Goal: Transaction & Acquisition: Purchase product/service

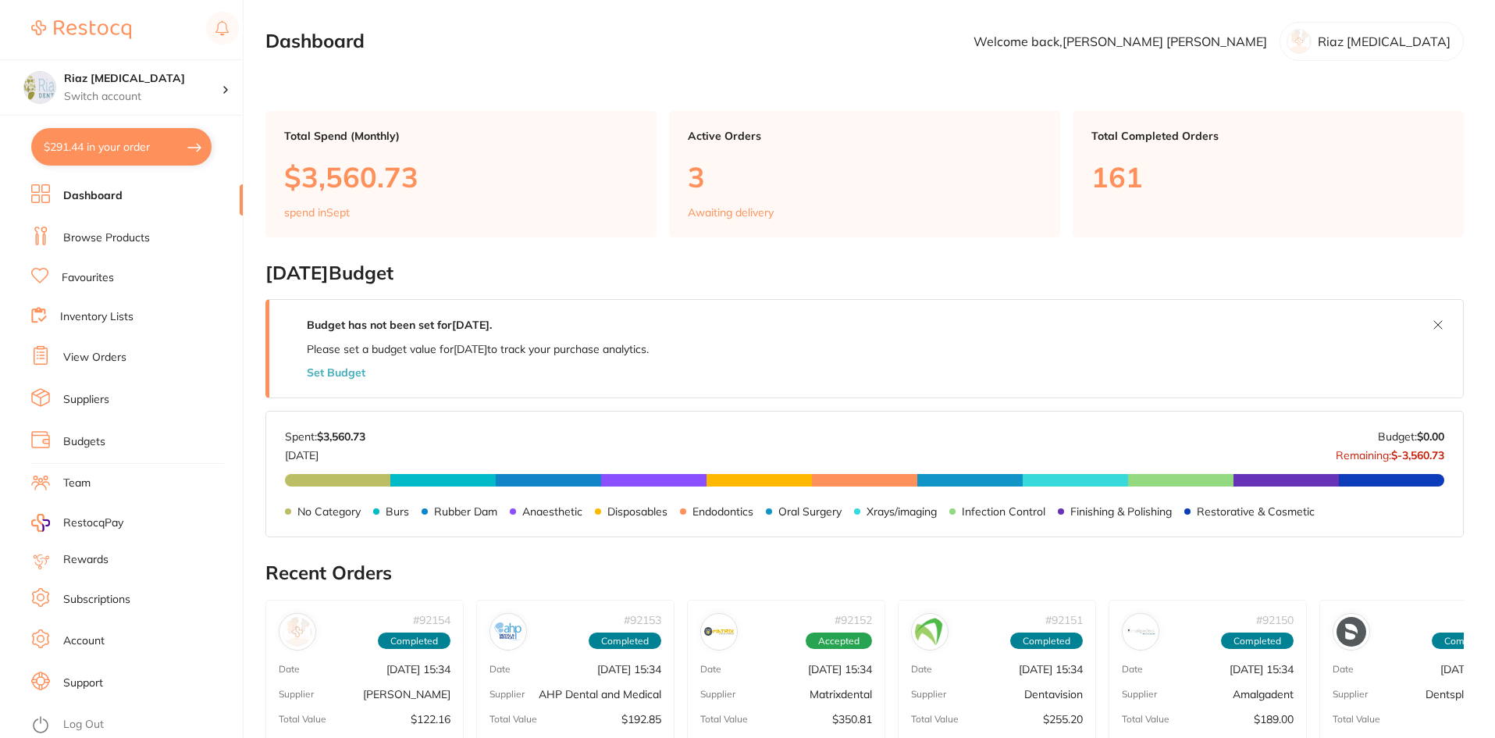
click at [124, 234] on link "Browse Products" at bounding box center [106, 238] width 87 height 16
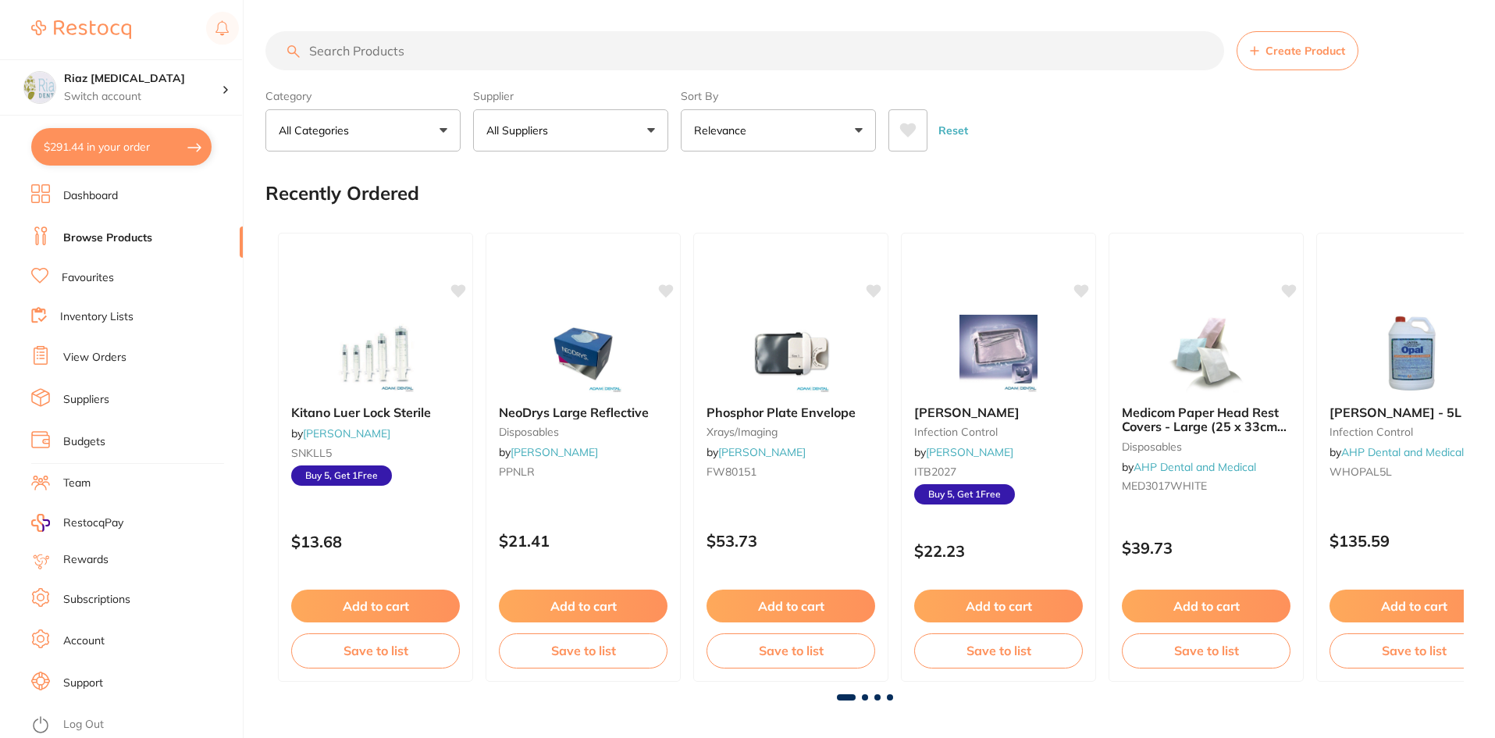
click at [423, 60] on input "search" at bounding box center [744, 50] width 959 height 39
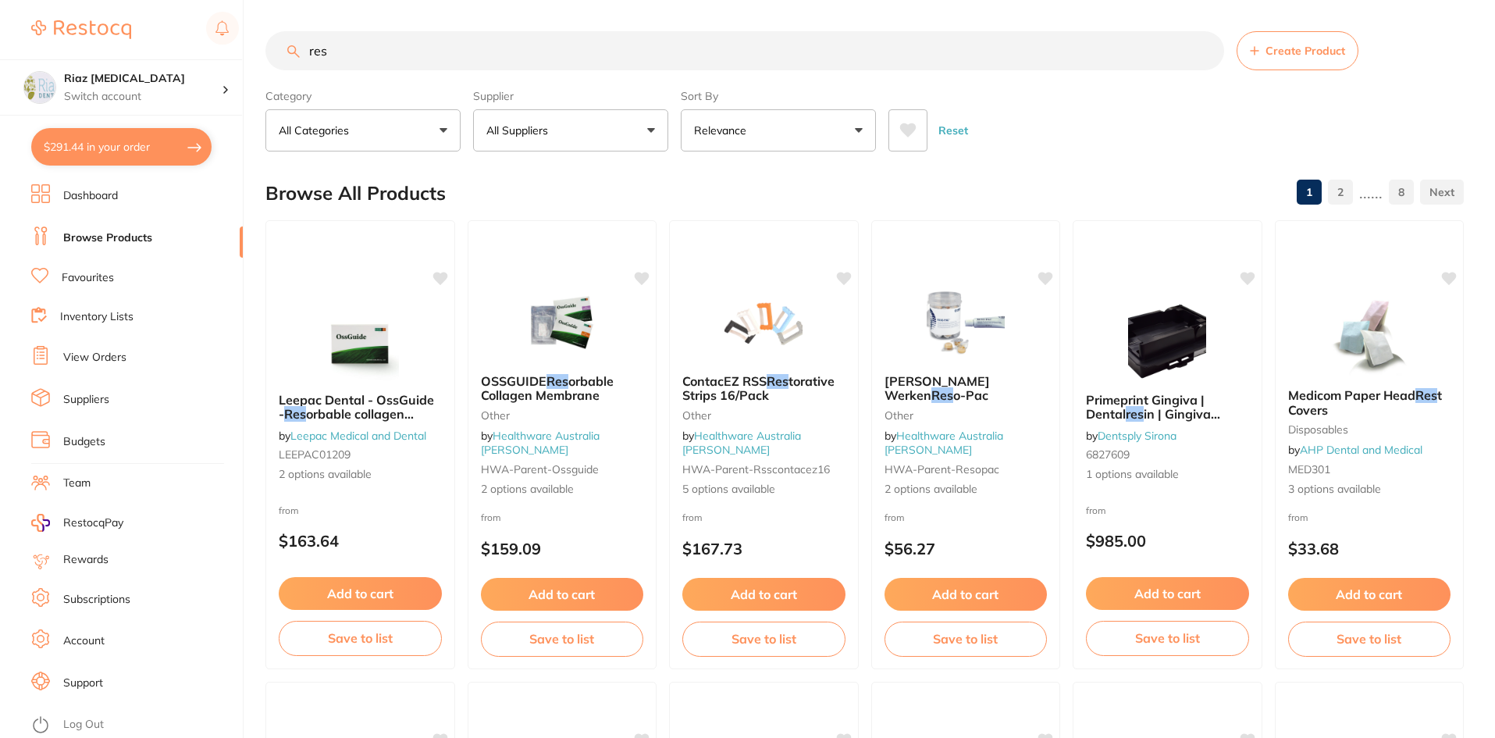
scroll to position [1, 0]
drag, startPoint x: 288, startPoint y: 66, endPoint x: 271, endPoint y: 68, distance: 17.3
click at [271, 68] on div "res Create Product" at bounding box center [864, 50] width 1199 height 39
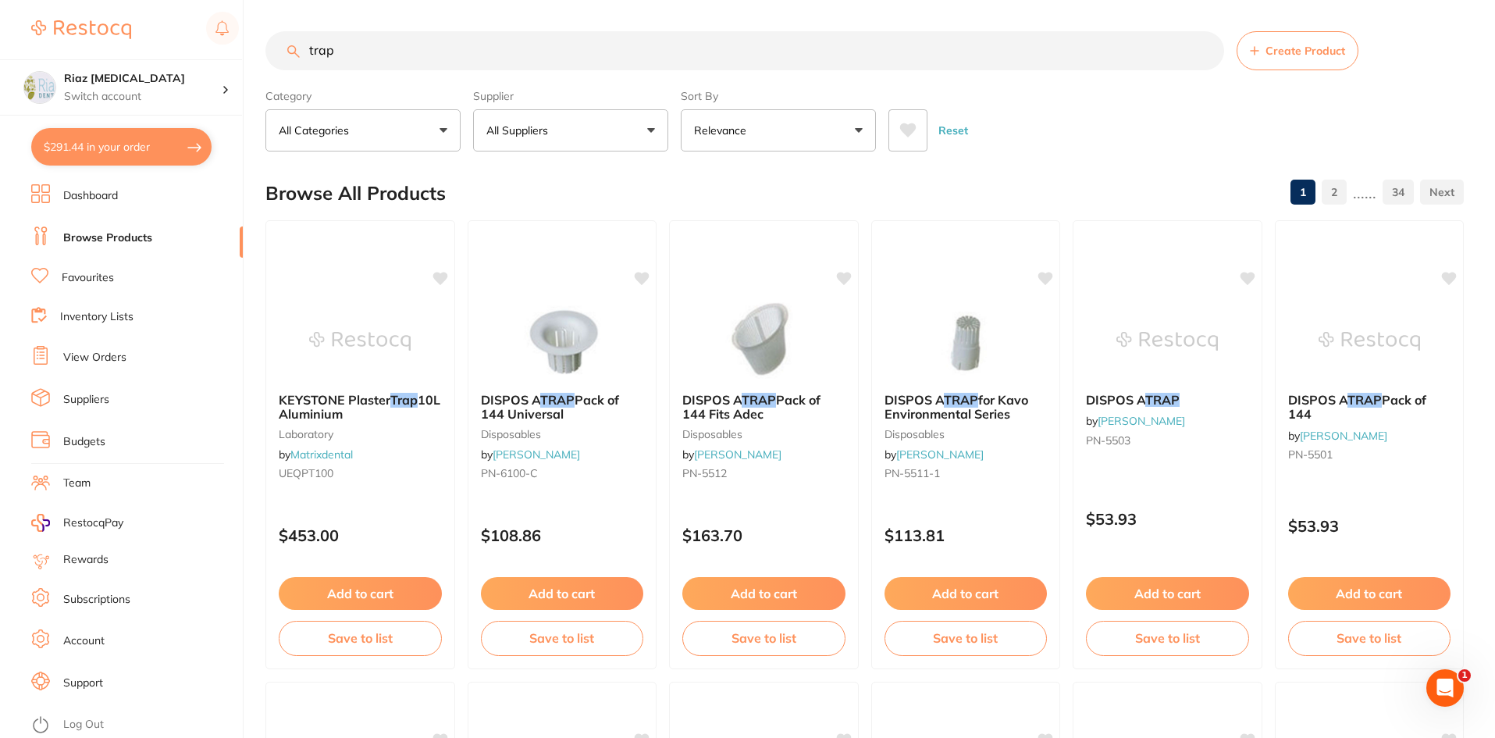
scroll to position [0, 0]
click at [1146, 360] on img at bounding box center [1168, 340] width 102 height 79
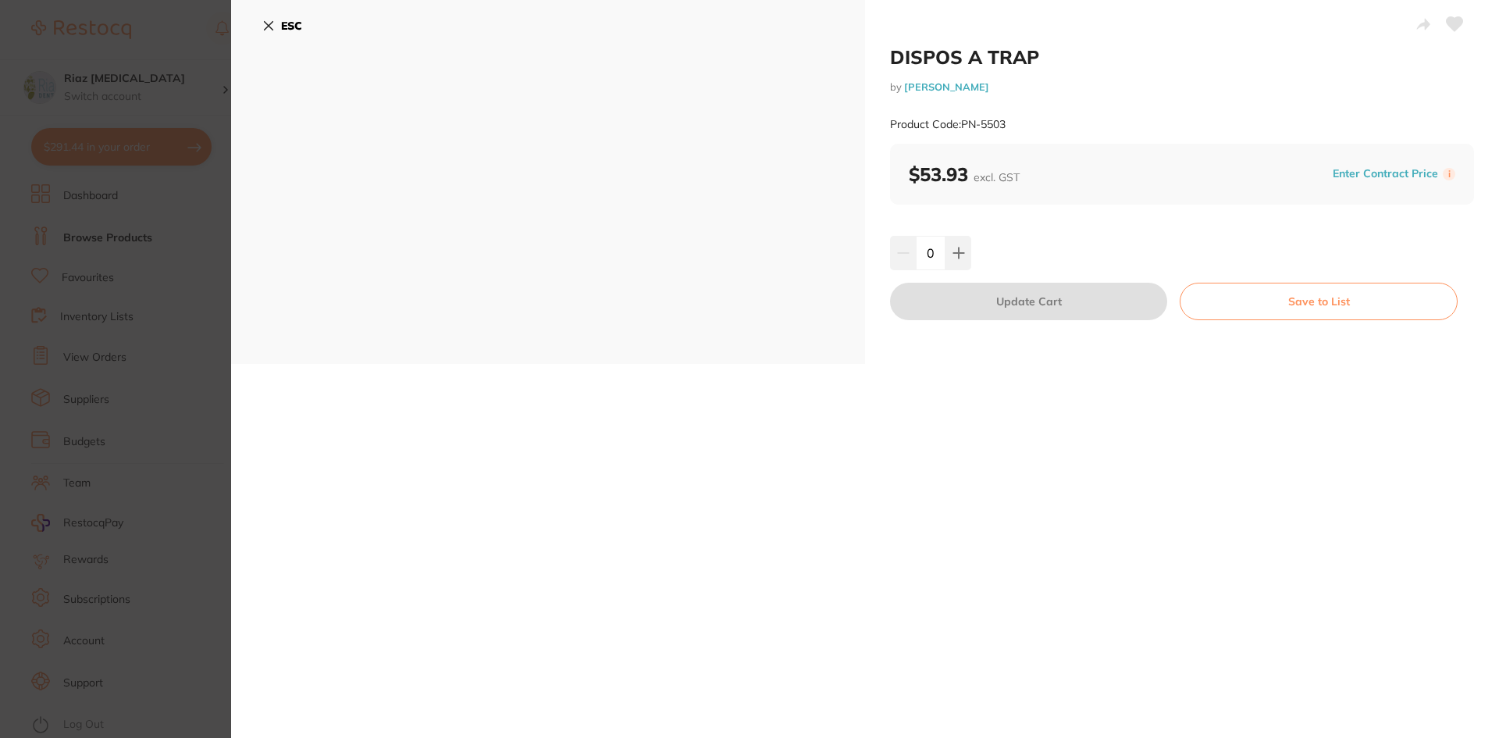
click at [268, 23] on icon at bounding box center [268, 26] width 12 height 12
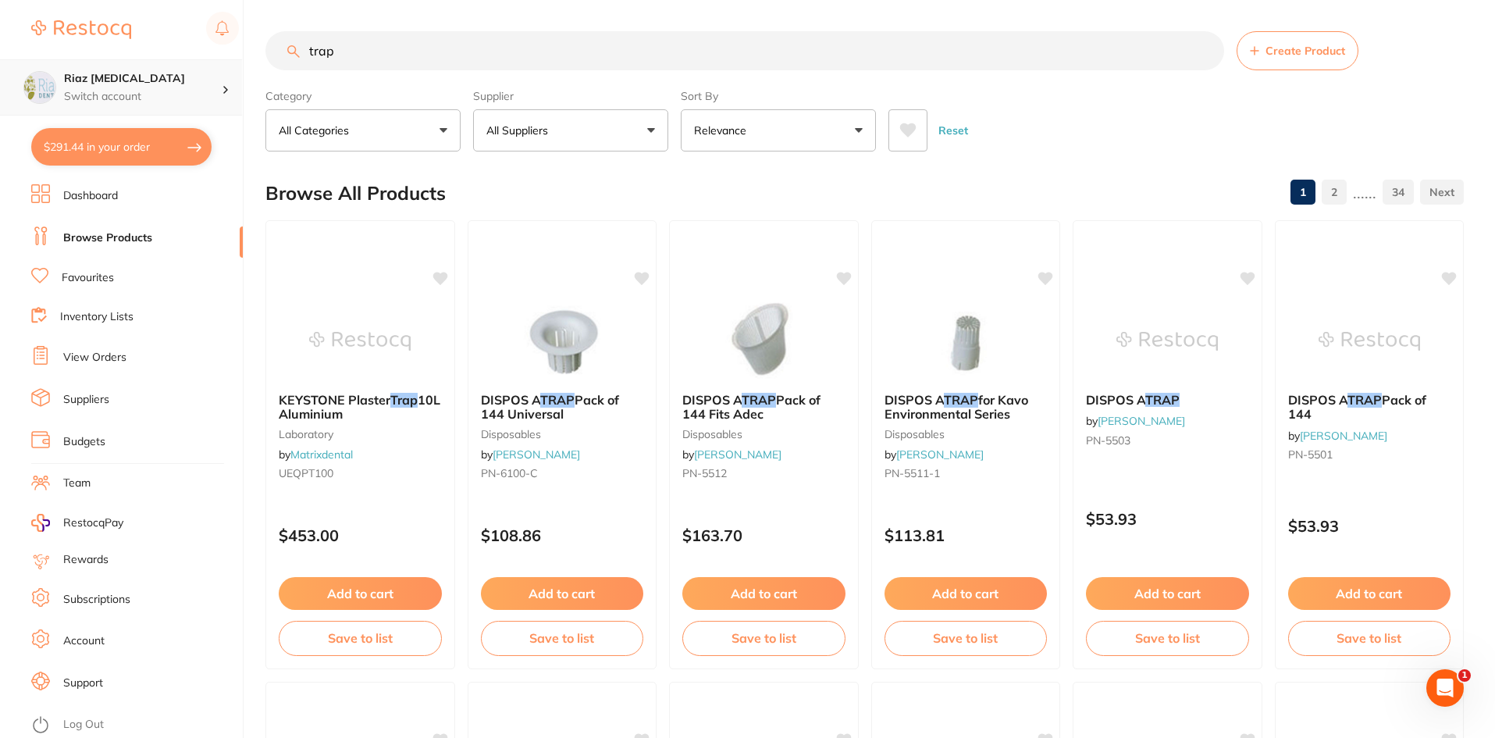
scroll to position [1, 0]
drag, startPoint x: 350, startPoint y: 54, endPoint x: 204, endPoint y: 67, distance: 146.6
click at [204, 67] on div "$291.44 Riaz [MEDICAL_DATA] Switch account Riaz [MEDICAL_DATA] $291.44 in your …" at bounding box center [747, 369] width 1495 height 738
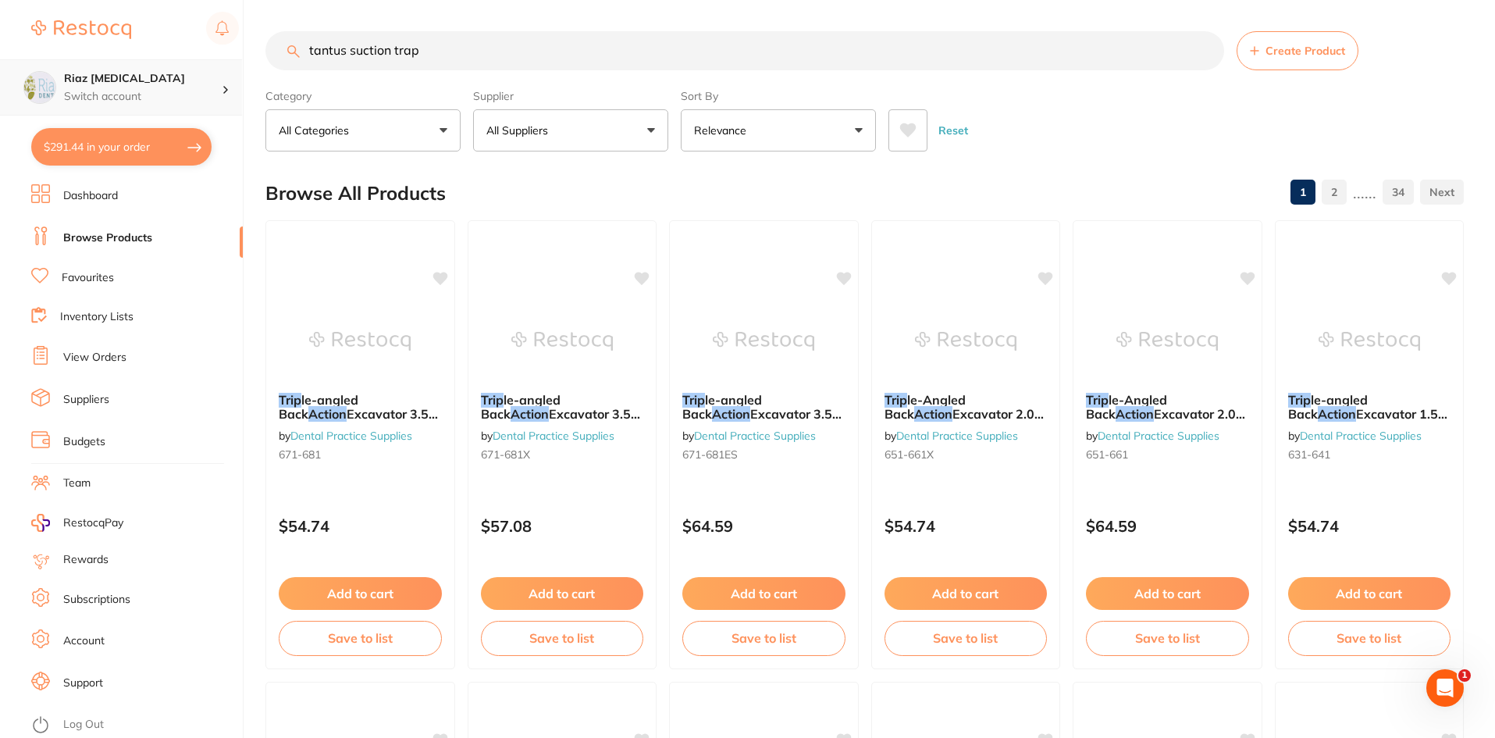
drag, startPoint x: 451, startPoint y: 50, endPoint x: 186, endPoint y: 84, distance: 267.6
click at [187, 84] on div "$291.44 Riaz [MEDICAL_DATA] Switch account Riaz [MEDICAL_DATA] $291.44 in your …" at bounding box center [747, 369] width 1495 height 738
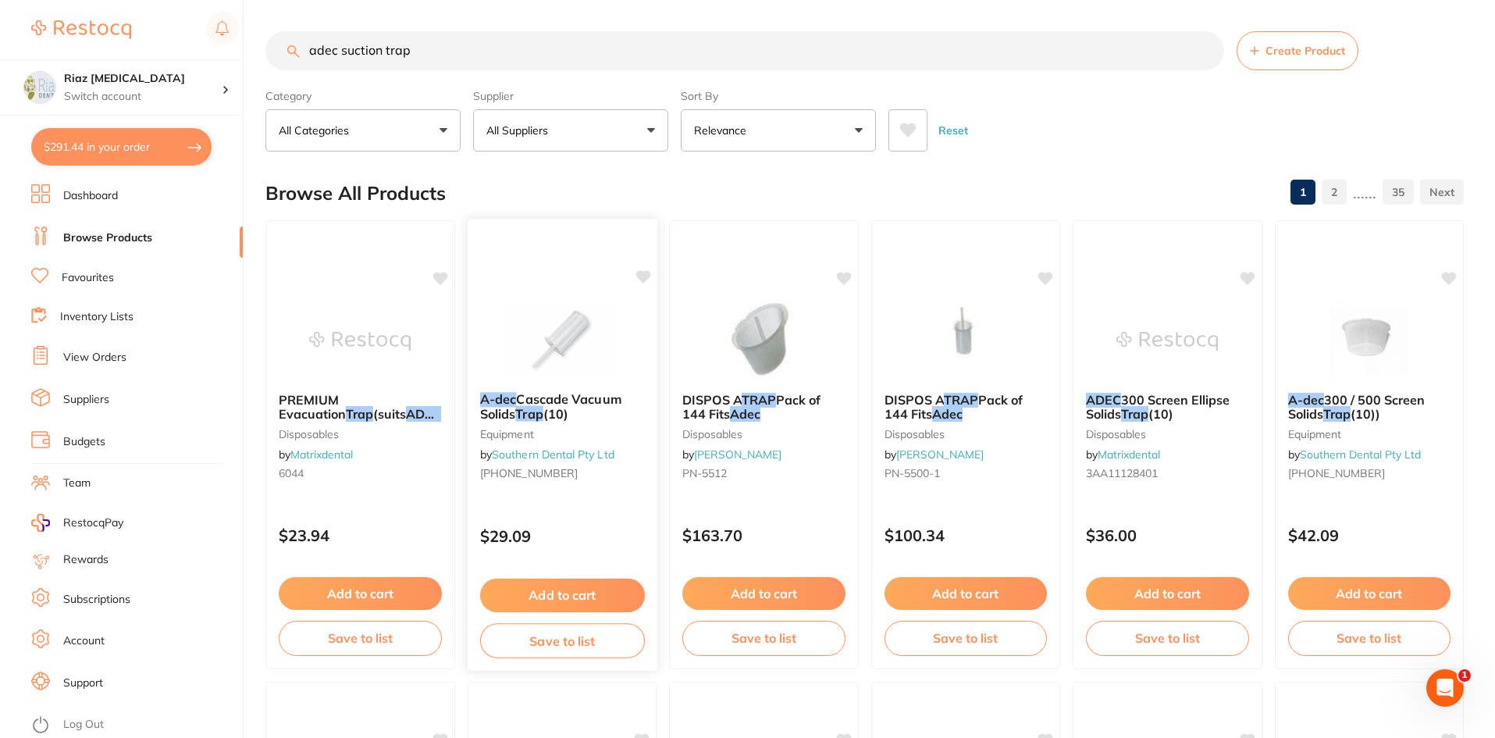
scroll to position [0, 0]
type input "adec suction trap"
click at [344, 351] on img at bounding box center [360, 340] width 102 height 79
